Goal: Information Seeking & Learning: Learn about a topic

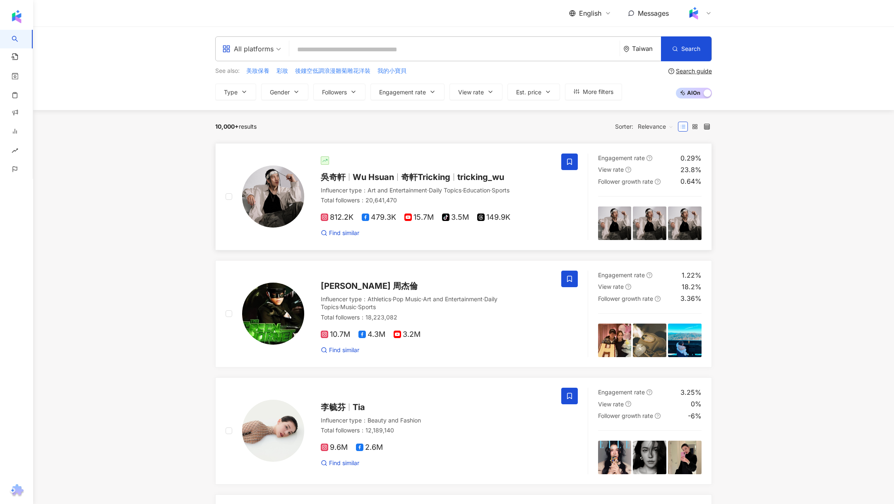
click at [394, 161] on div at bounding box center [436, 160] width 230 height 8
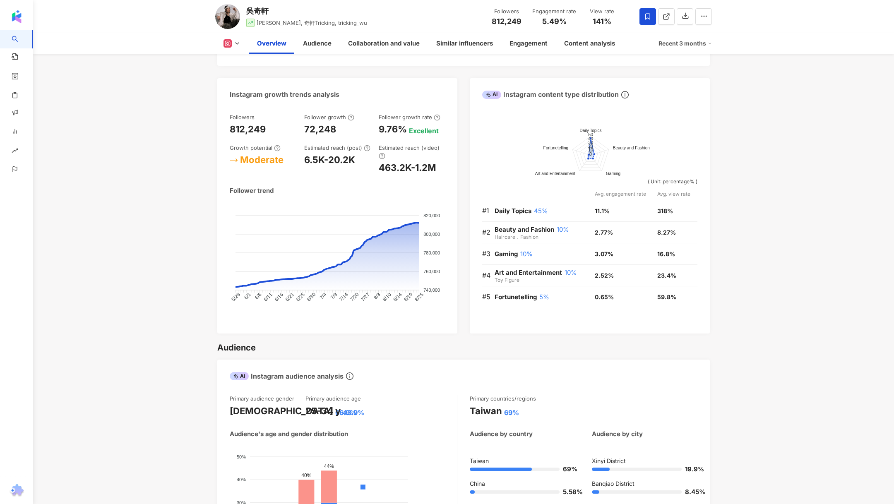
scroll to position [458, 0]
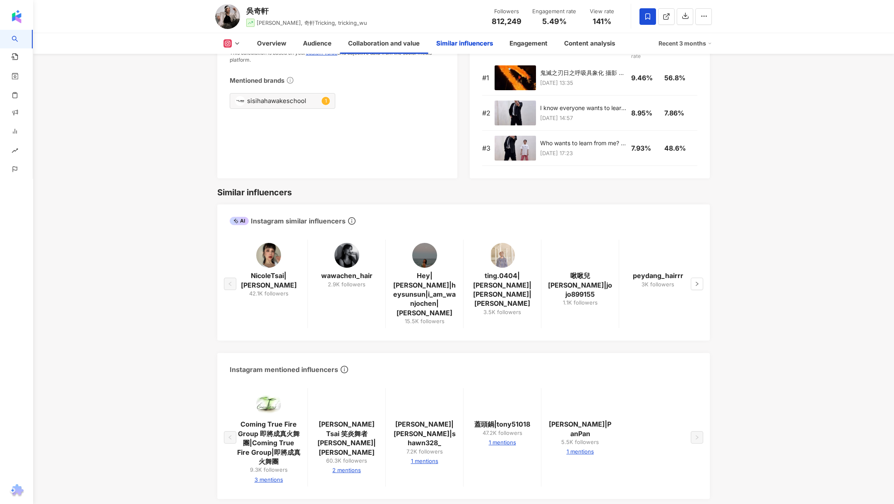
scroll to position [1506, 0]
